Goal: Transaction & Acquisition: Purchase product/service

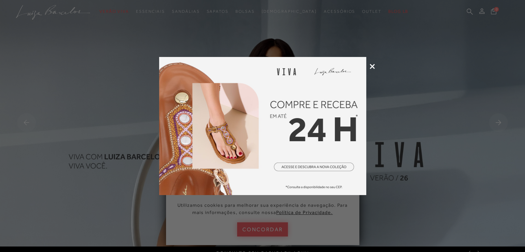
click at [372, 67] on icon at bounding box center [372, 66] width 5 height 5
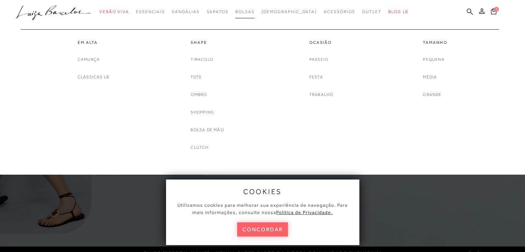
click at [255, 12] on span "Bolsas" at bounding box center [244, 11] width 19 height 5
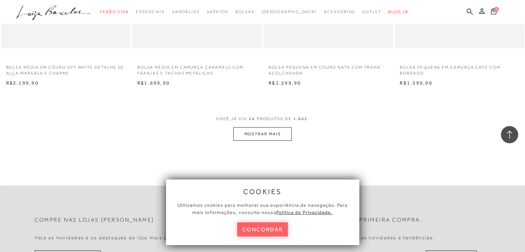
scroll to position [1443, 0]
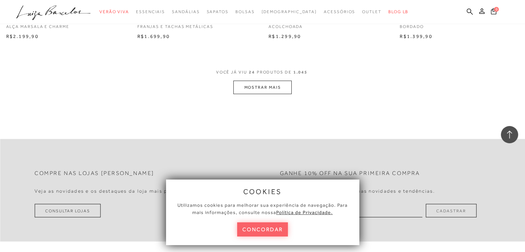
click at [260, 91] on button "MOSTRAR MAIS" at bounding box center [262, 87] width 58 height 13
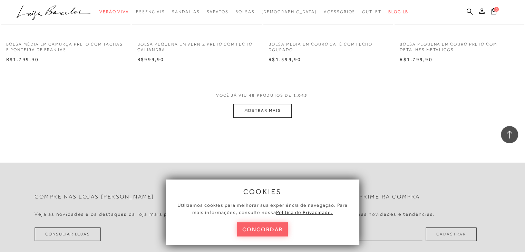
scroll to position [2860, 0]
click at [244, 112] on button "MOSTRAR MAIS" at bounding box center [262, 111] width 58 height 13
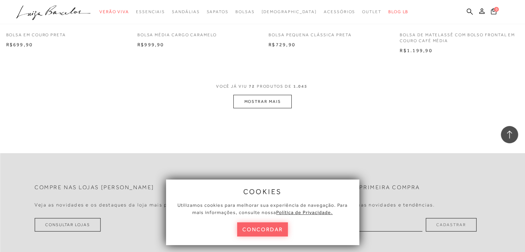
scroll to position [4311, 0]
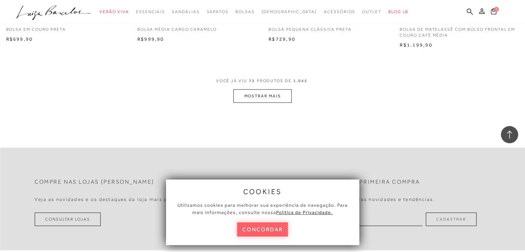
click at [272, 96] on button "MOSTRAR MAIS" at bounding box center [262, 95] width 58 height 13
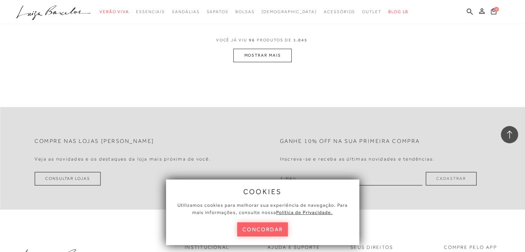
scroll to position [5787, 0]
click at [470, 10] on icon at bounding box center [470, 11] width 6 height 7
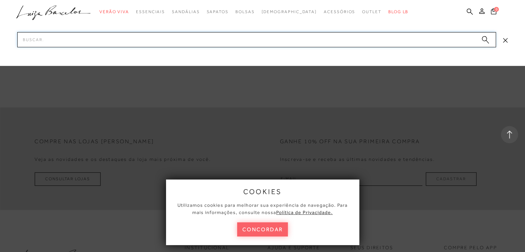
click at [281, 40] on input "Pesquisar" at bounding box center [256, 39] width 479 height 15
type input "bolsa com fechamento placa lb"
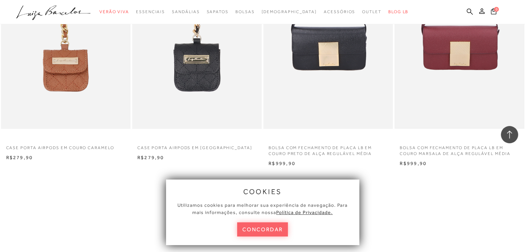
click at [467, 56] on img at bounding box center [459, 31] width 128 height 192
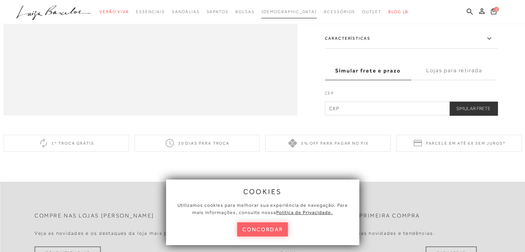
scroll to position [742, 0]
